Goal: Find contact information: Find contact information

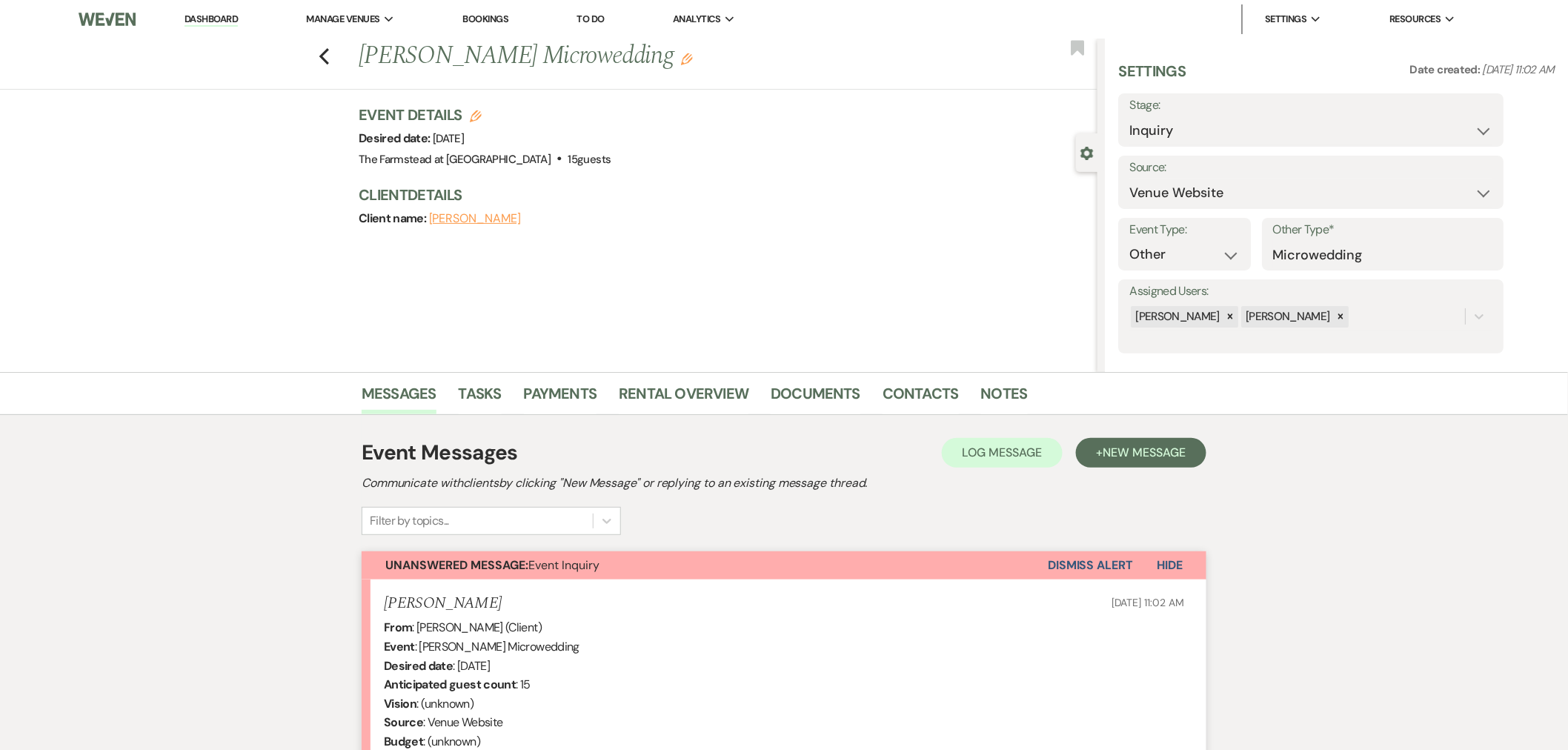
click at [905, 380] on li "Contacts" at bounding box center [932, 396] width 99 height 35
click at [899, 385] on link "Contacts" at bounding box center [921, 398] width 76 height 33
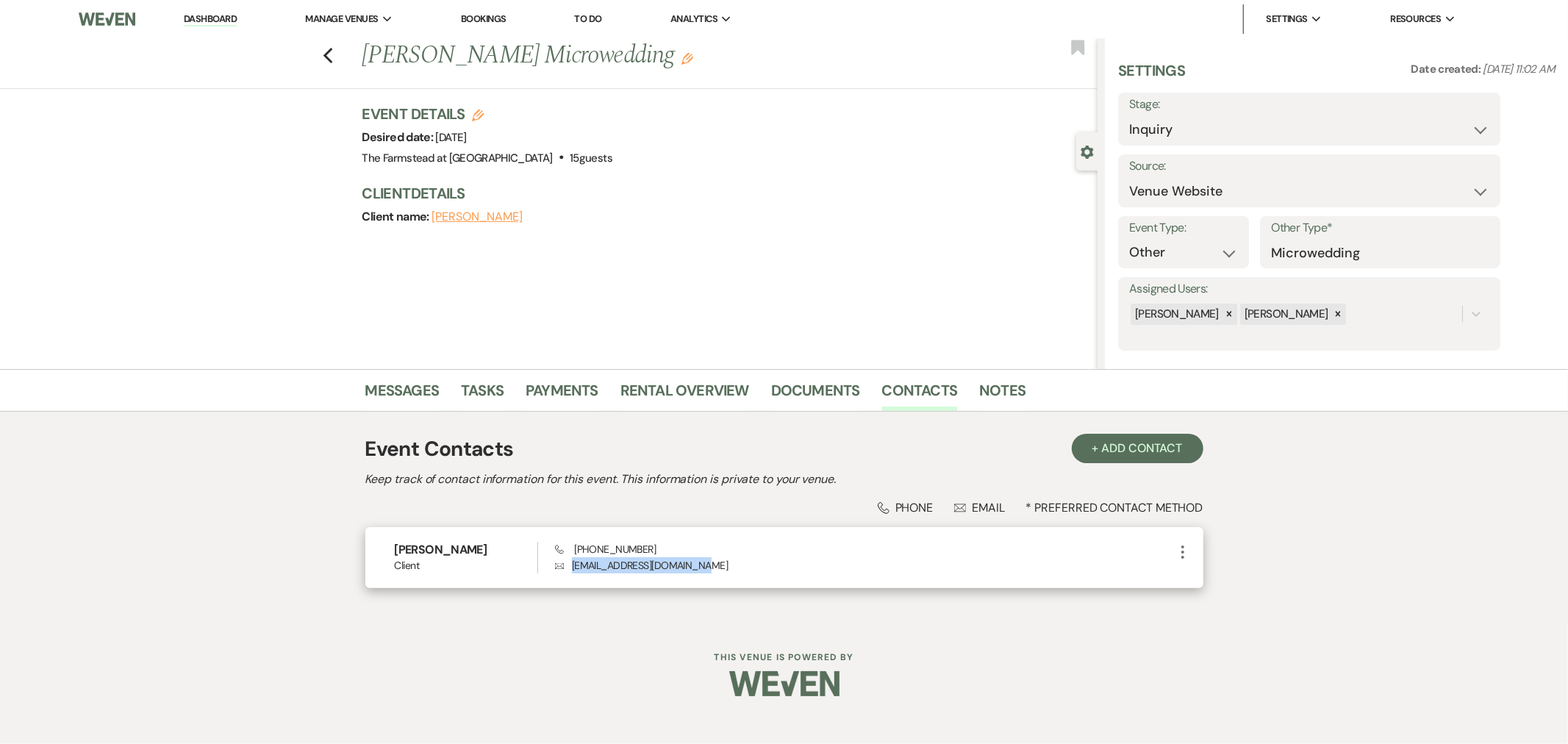
drag, startPoint x: 670, startPoint y: 565, endPoint x: 563, endPoint y: 576, distance: 107.6
click at [566, 575] on div "[PERSON_NAME] Client Phone [PHONE_NUMBER] Envelope [EMAIL_ADDRESS][DOMAIN_NAME]…" at bounding box center [785, 557] width 838 height 61
copy p "[EMAIL_ADDRESS][DOMAIN_NAME]"
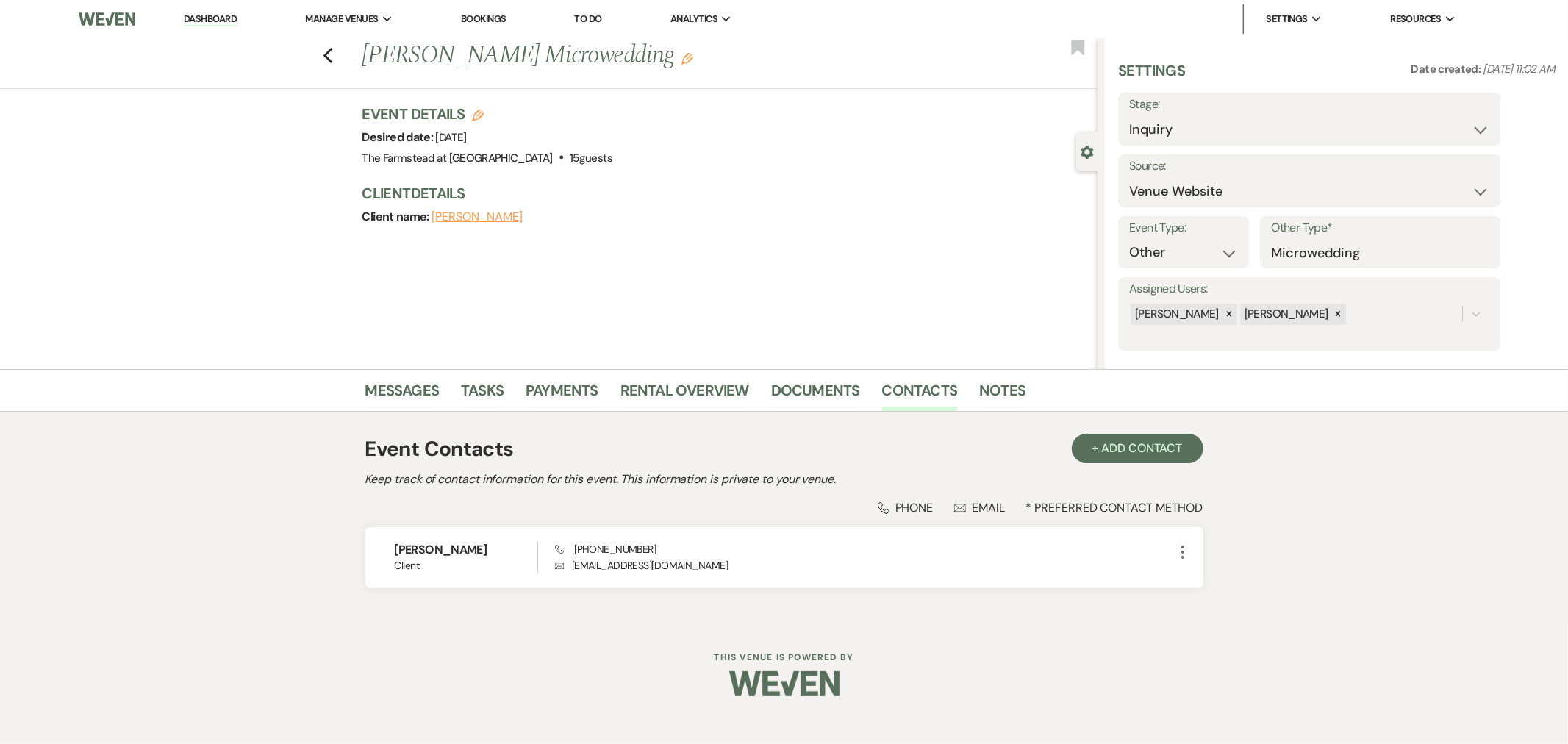
click at [412, 376] on li "Messages" at bounding box center [414, 393] width 97 height 35
click at [410, 384] on link "Messages" at bounding box center [403, 395] width 74 height 33
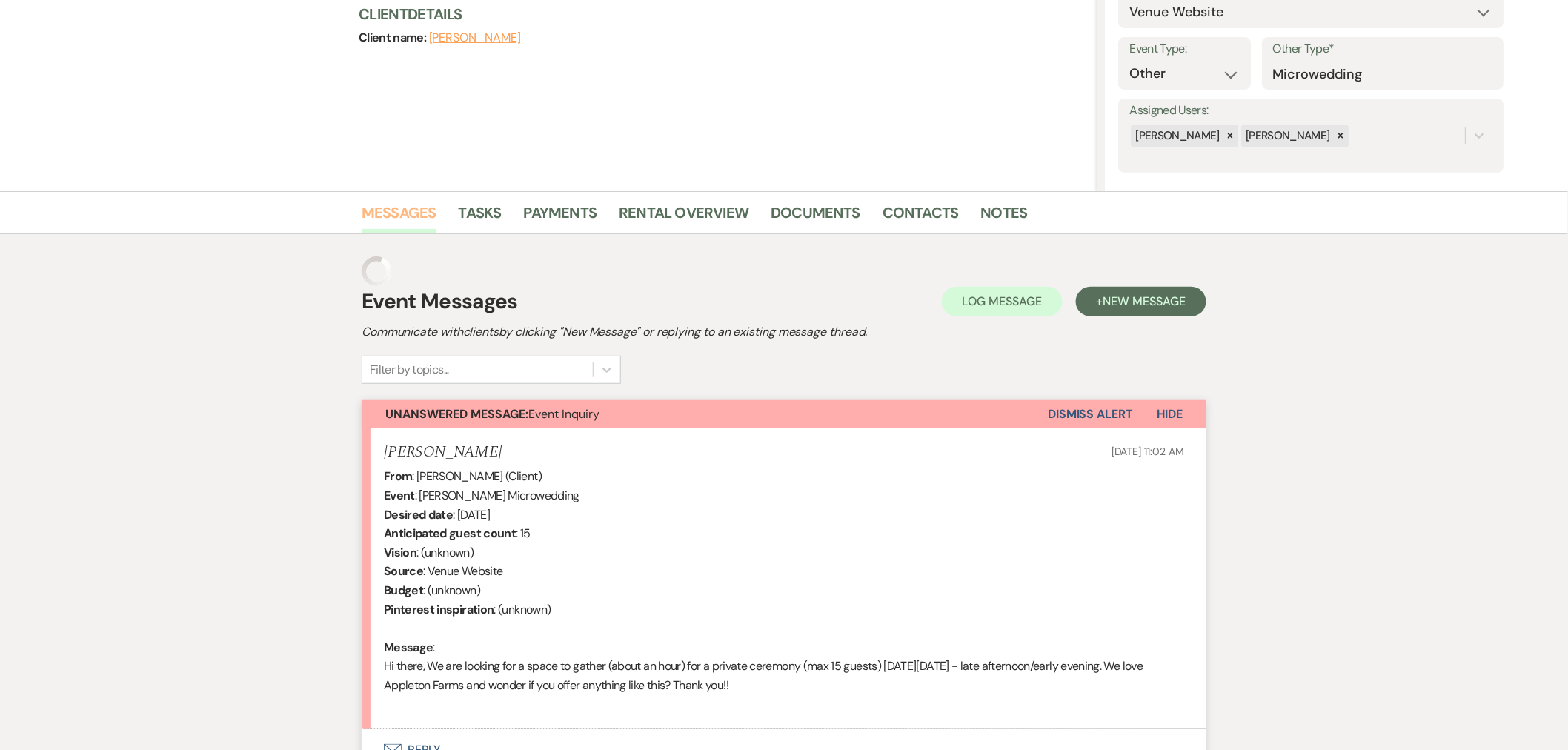
scroll to position [290, 0]
